Goal: Information Seeking & Learning: Learn about a topic

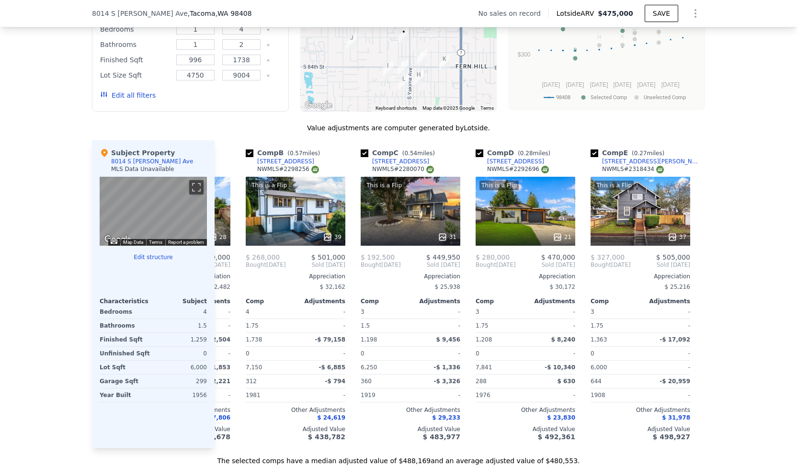
scroll to position [0, 116]
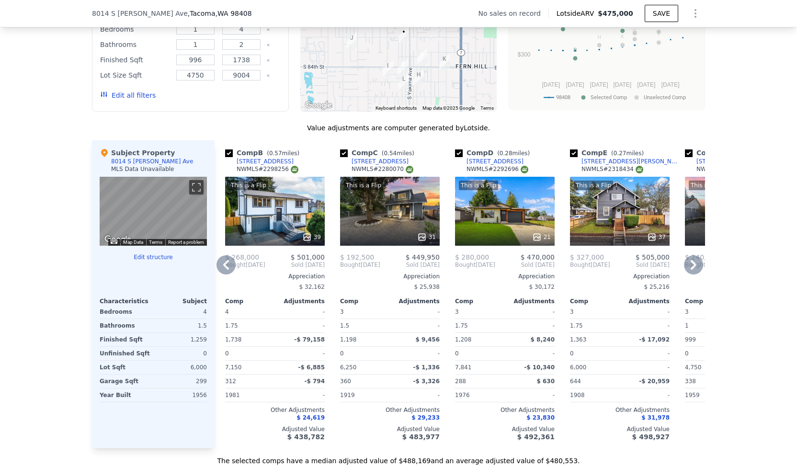
click at [491, 207] on div "This is a Flip 21" at bounding box center [505, 211] width 100 height 69
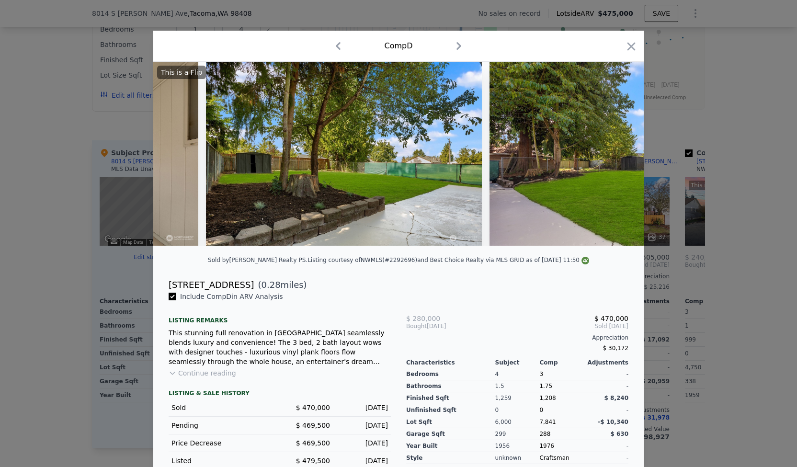
scroll to position [0, 5123]
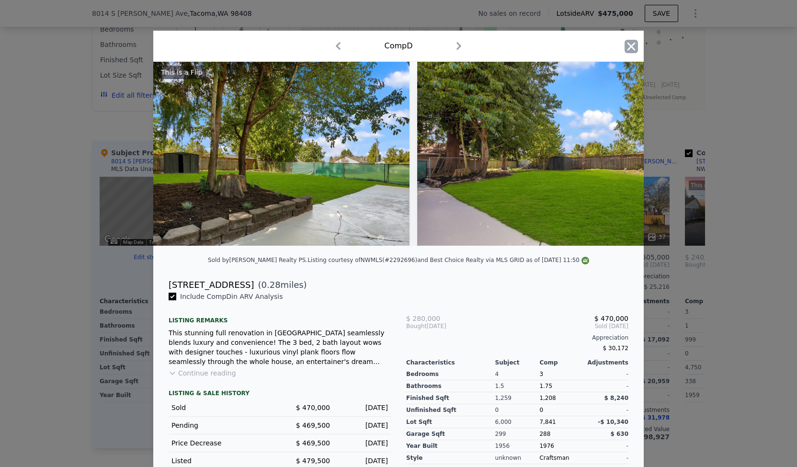
click at [630, 44] on icon "button" at bounding box center [631, 46] width 8 height 8
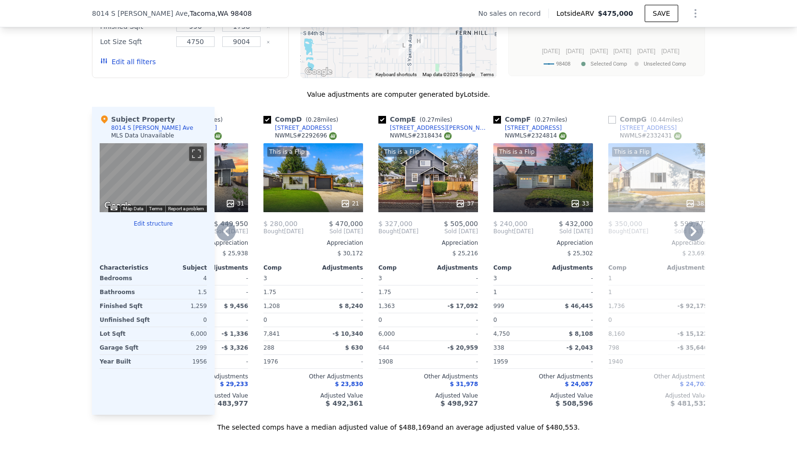
scroll to position [954, 0]
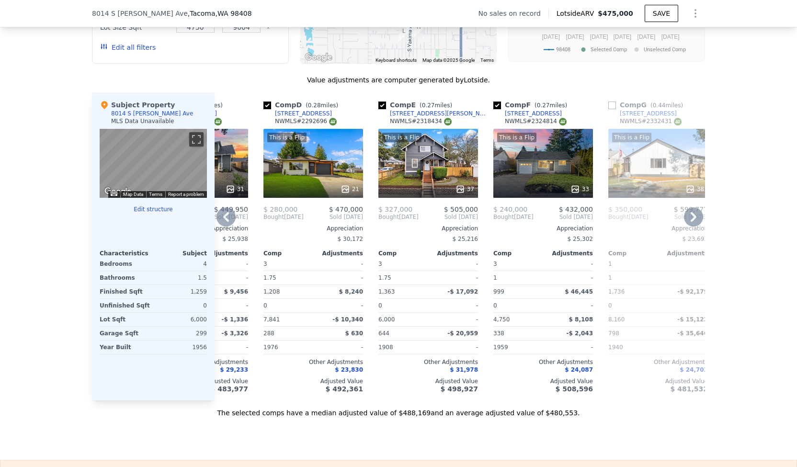
click at [521, 166] on div "This is a Flip 33" at bounding box center [543, 163] width 100 height 69
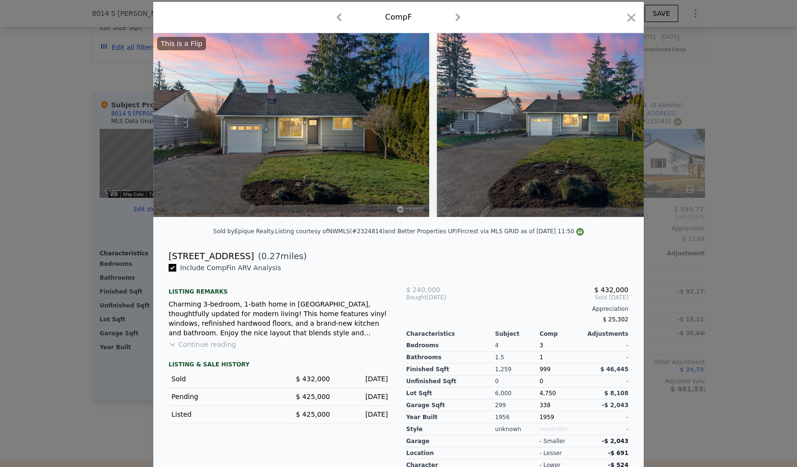
scroll to position [48, 0]
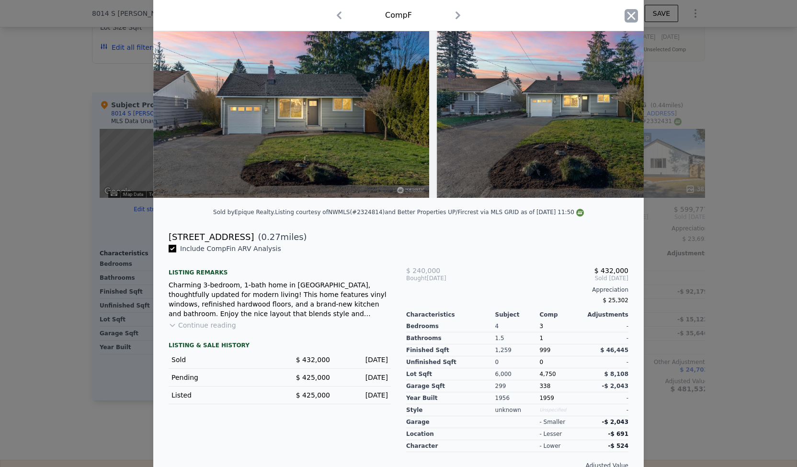
click at [630, 15] on icon "button" at bounding box center [630, 15] width 13 height 13
click at [630, 15] on span "$475,000" at bounding box center [614, 14] width 35 height 8
